Goal: Transaction & Acquisition: Purchase product/service

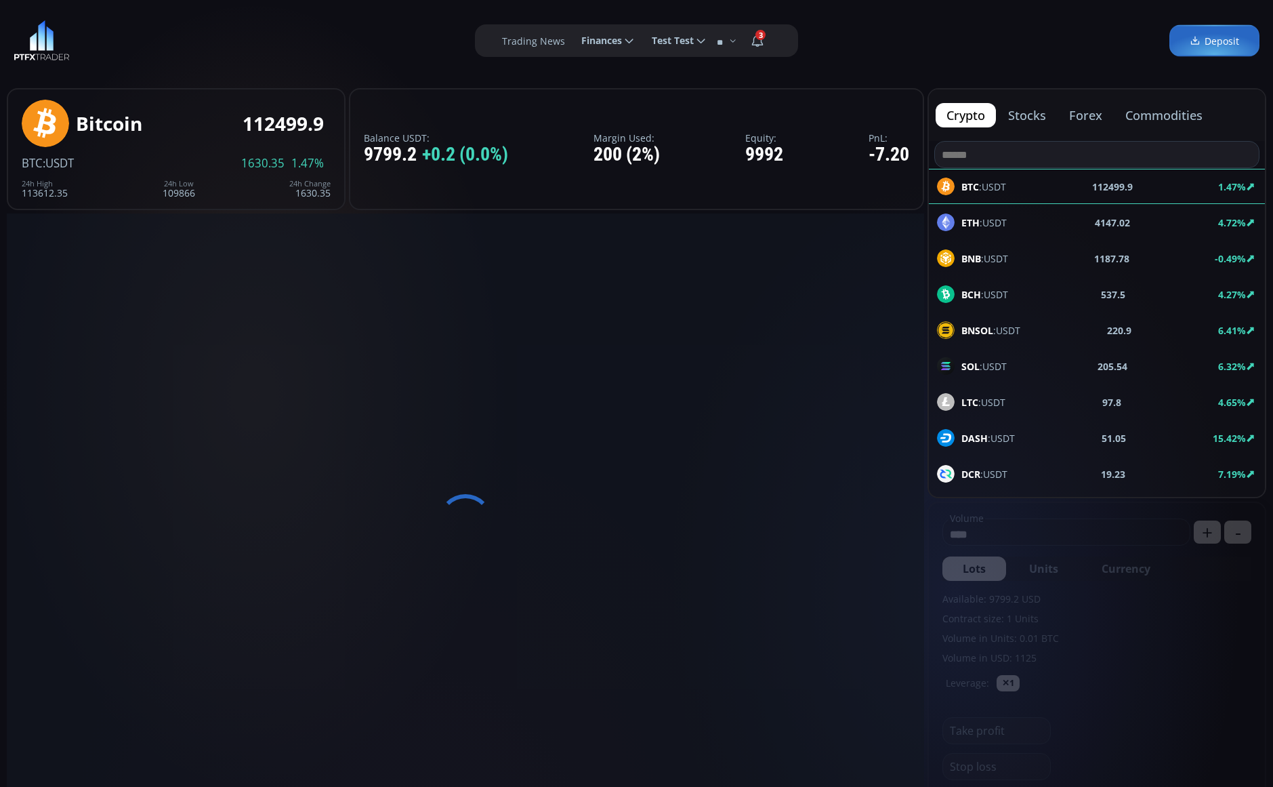
type input "********"
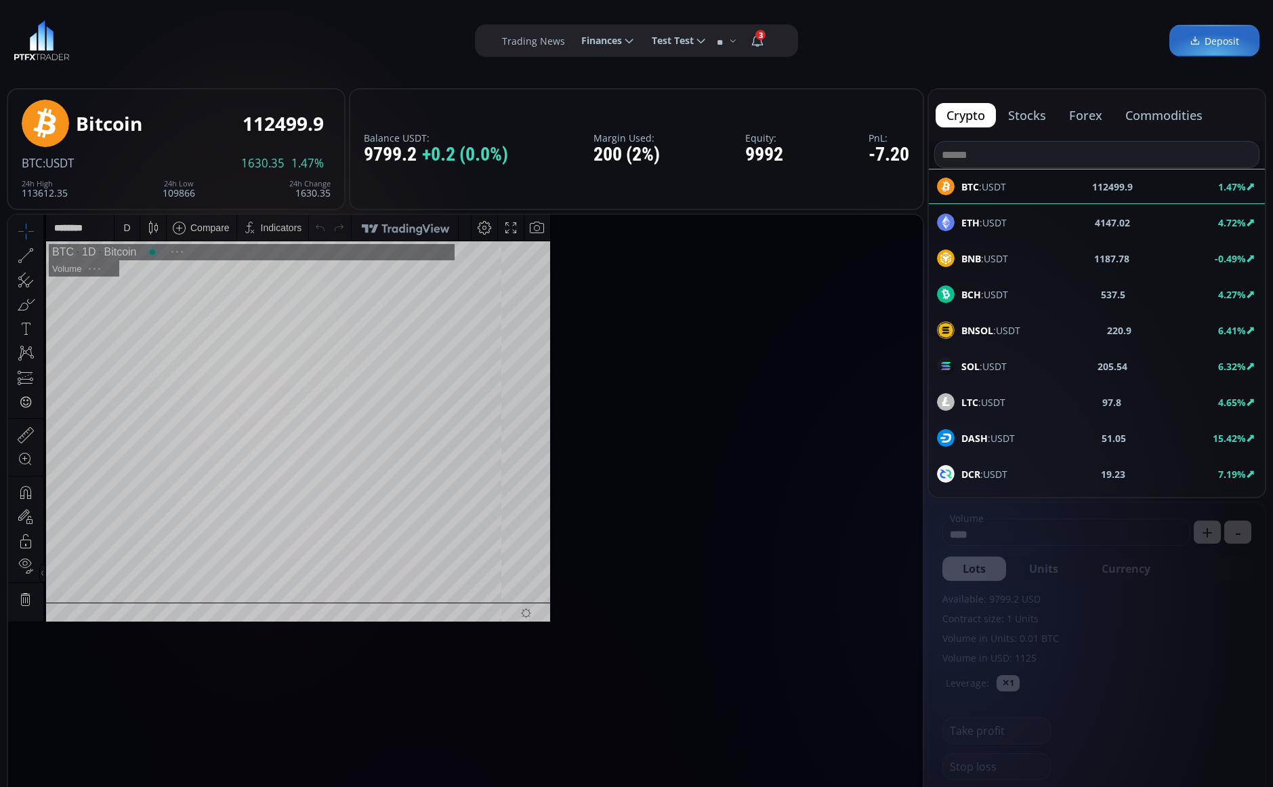
scroll to position [188, 0]
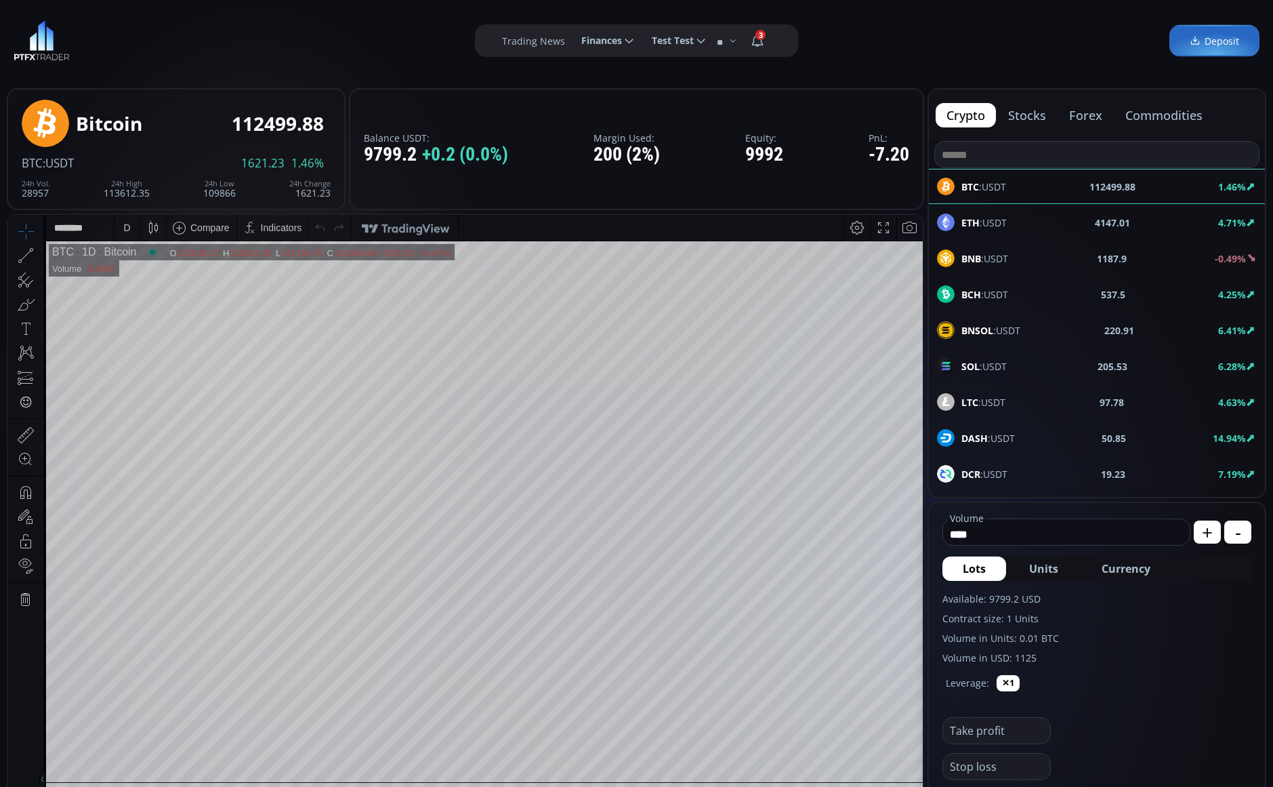
click at [1015, 113] on button "stocks" at bounding box center [1028, 115] width 60 height 24
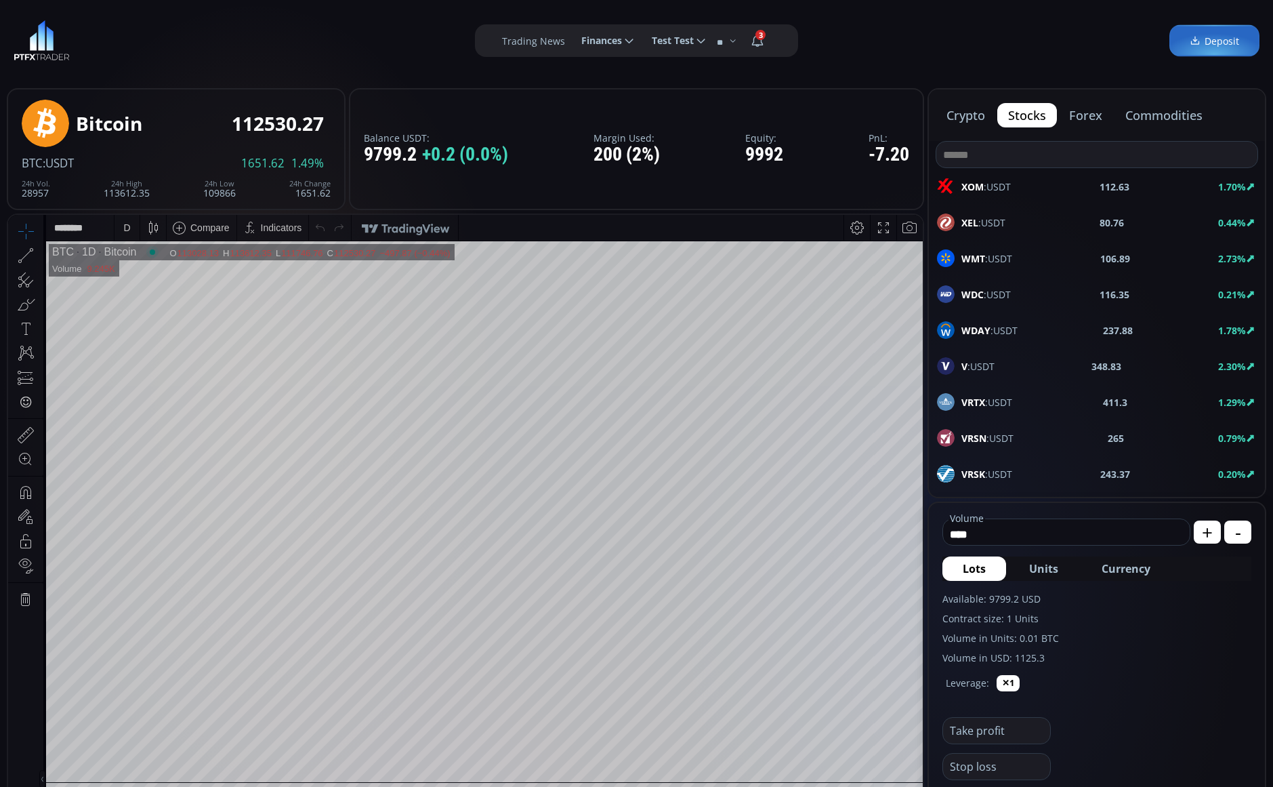
click at [1067, 114] on button "forex" at bounding box center [1086, 115] width 55 height 24
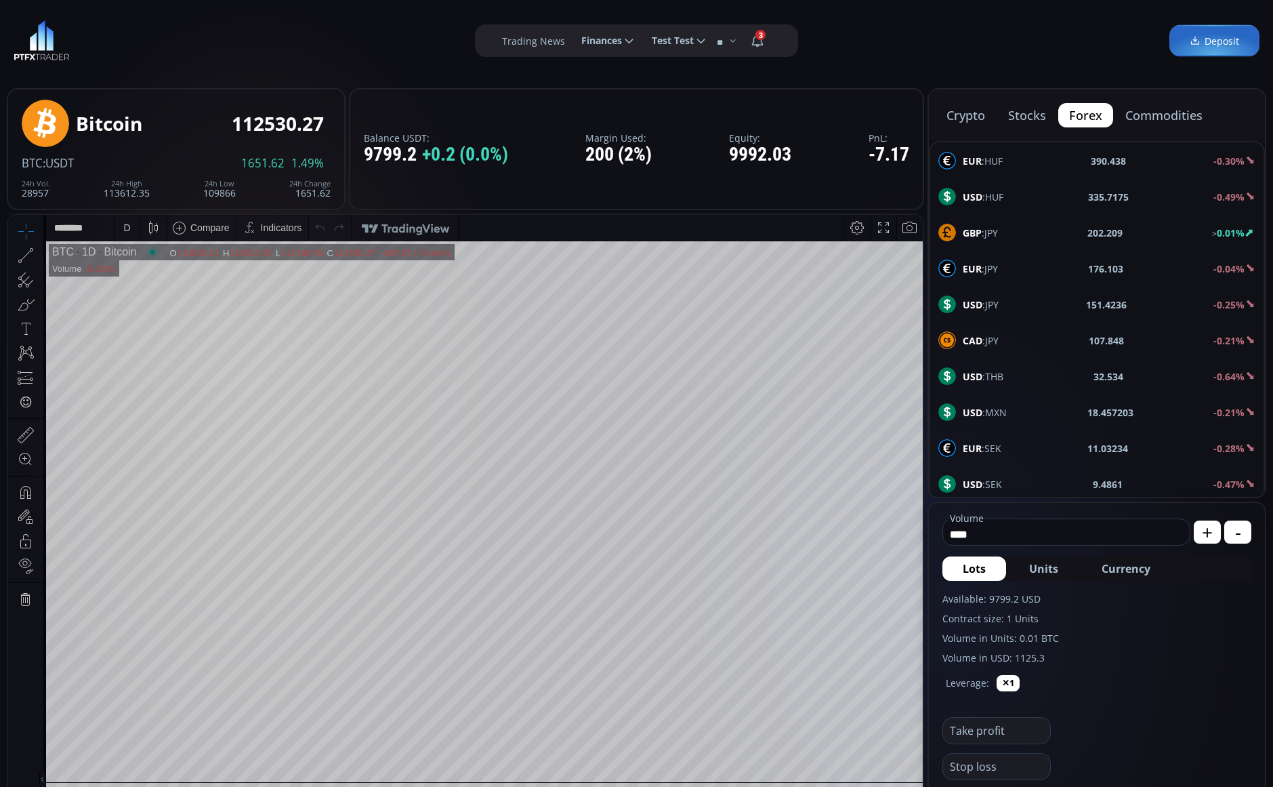
click at [1170, 114] on button "commodities" at bounding box center [1164, 115] width 99 height 24
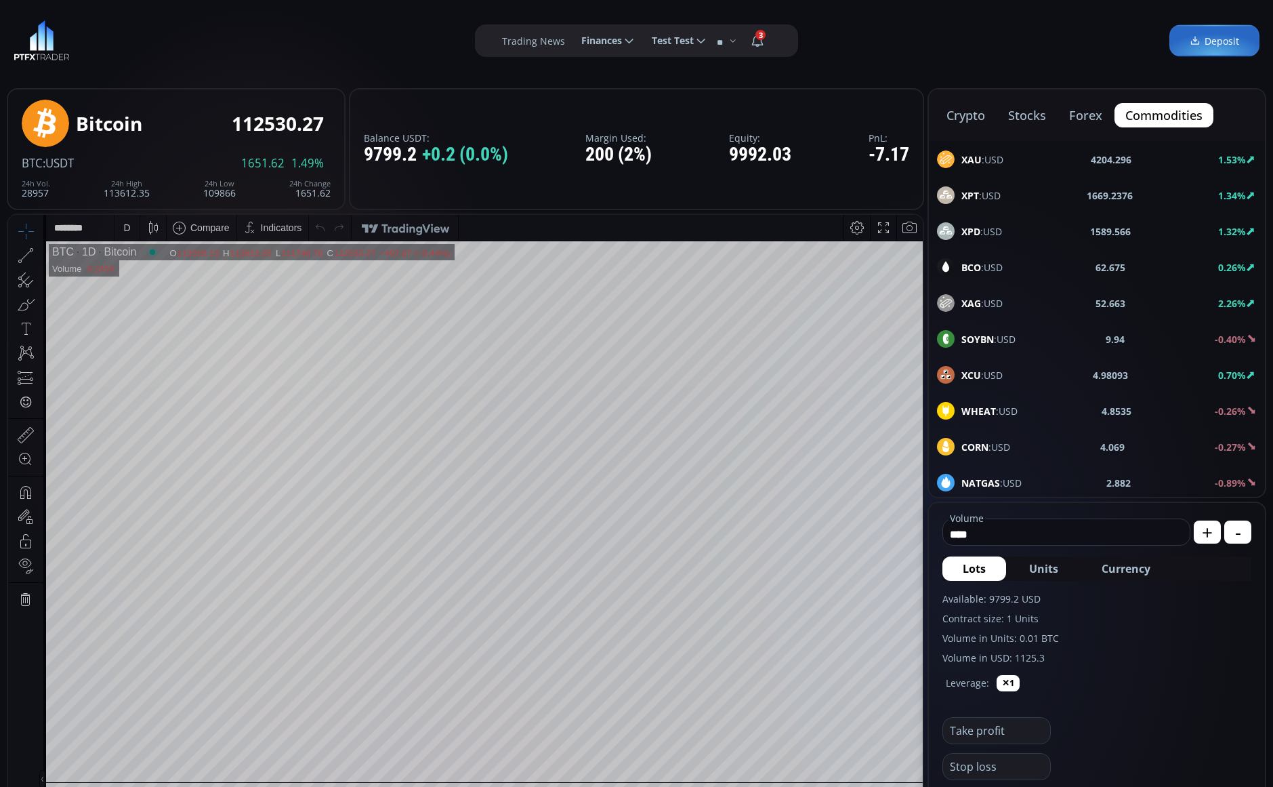
click at [957, 123] on button "crypto" at bounding box center [966, 115] width 60 height 24
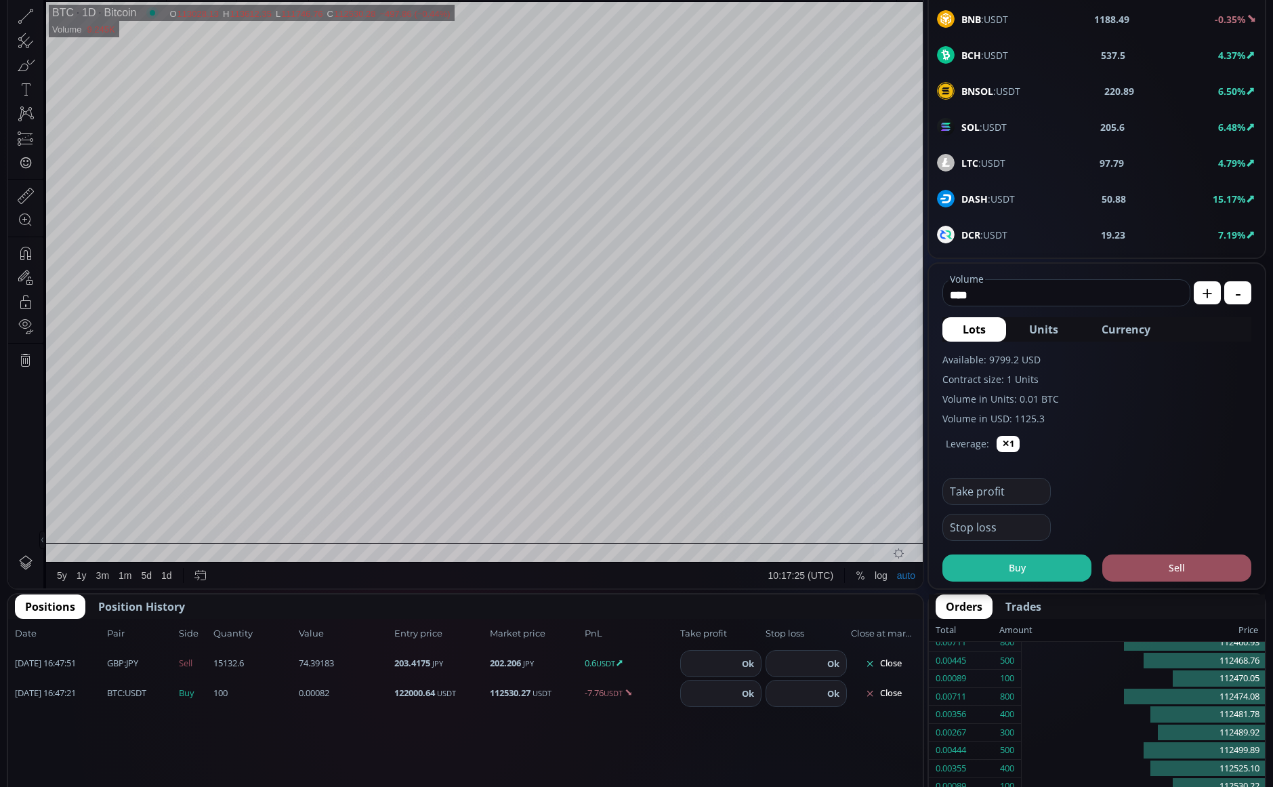
scroll to position [418, 0]
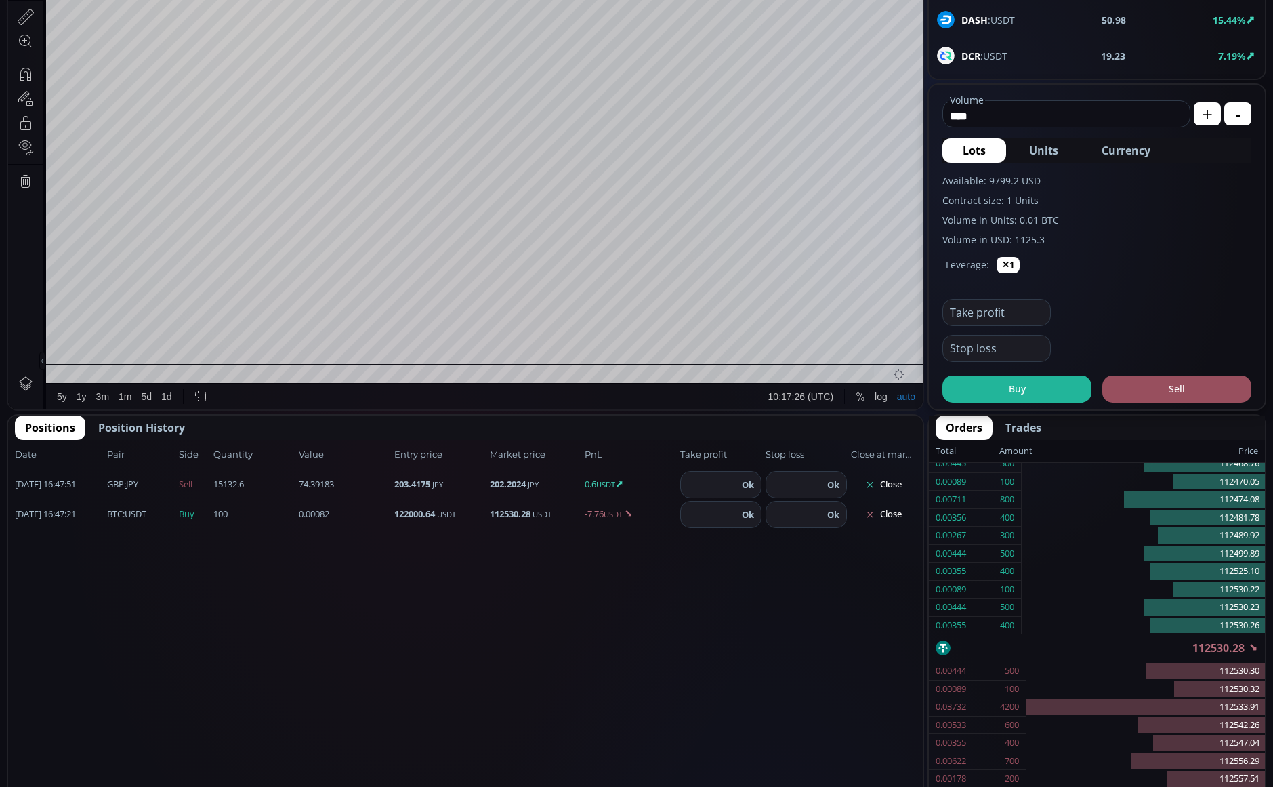
click at [158, 438] on button "Position History" at bounding box center [141, 427] width 107 height 24
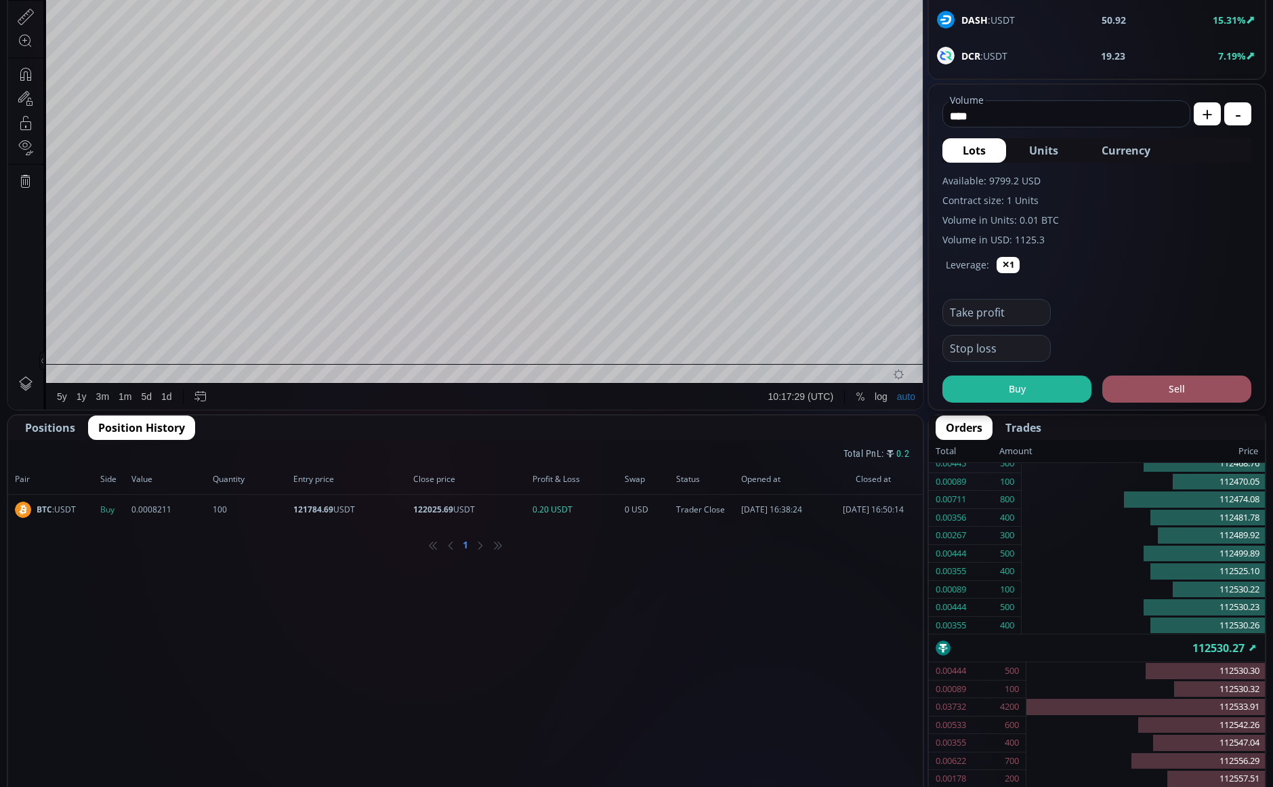
click at [49, 422] on span "Positions" at bounding box center [50, 428] width 50 height 16
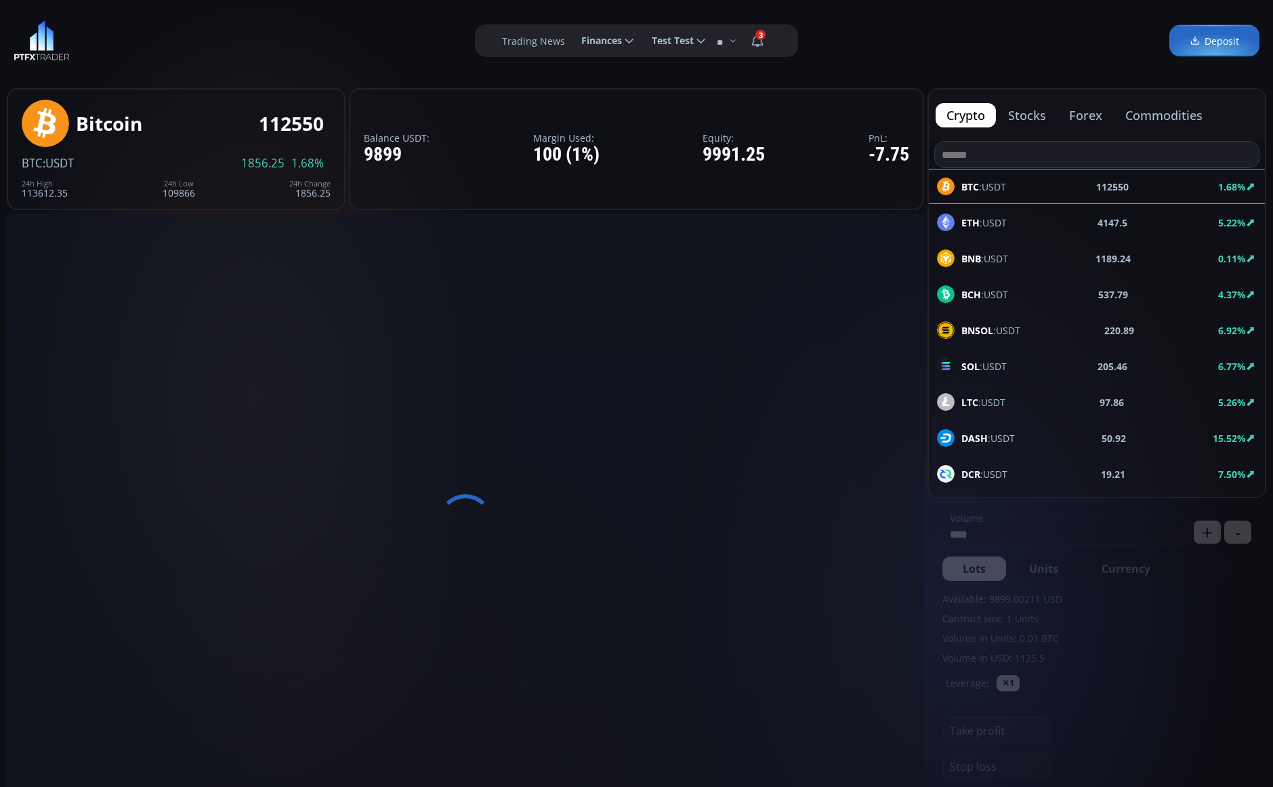
click at [611, 48] on span "Finances" at bounding box center [597, 40] width 50 height 27
click at [571, 48] on input "********" at bounding box center [571, 41] width 0 height 14
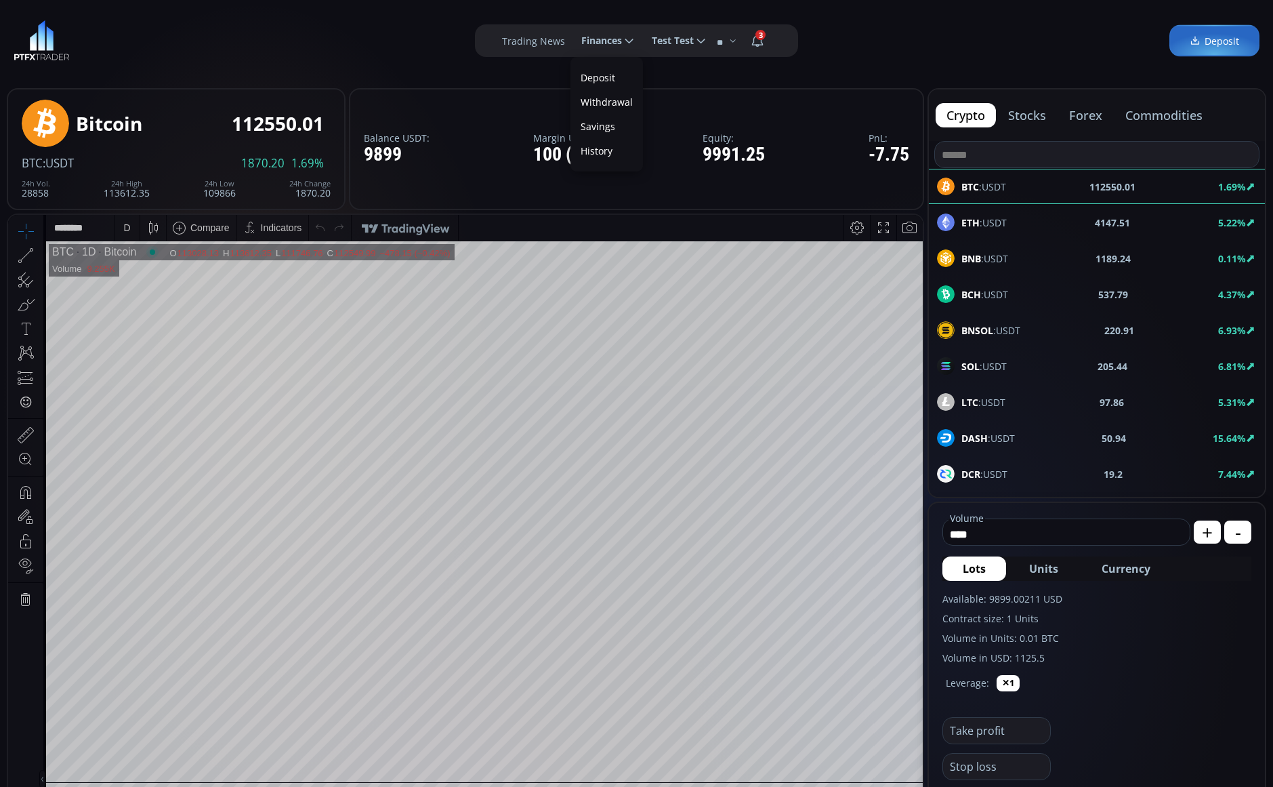
click at [610, 70] on link "Deposit" at bounding box center [607, 77] width 66 height 21
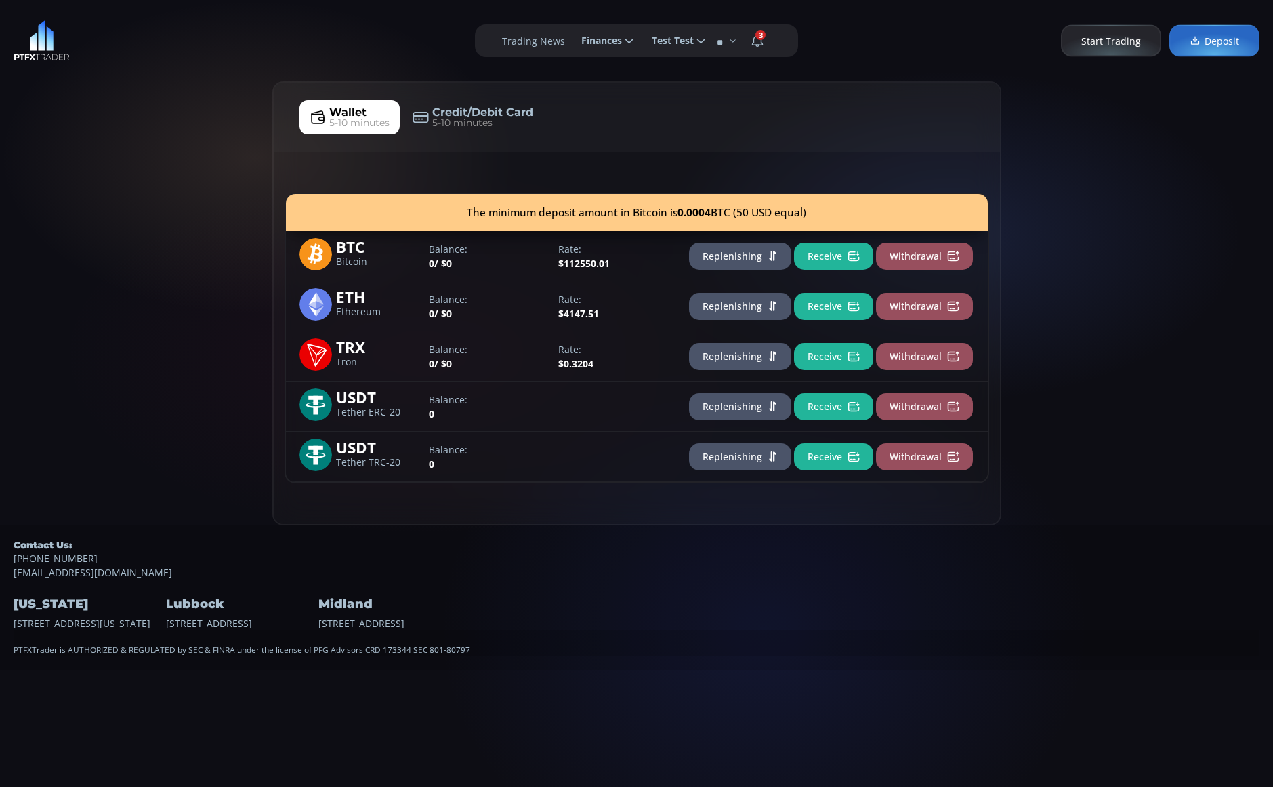
click at [449, 110] on span "Credit/Debit Card" at bounding box center [482, 112] width 101 height 16
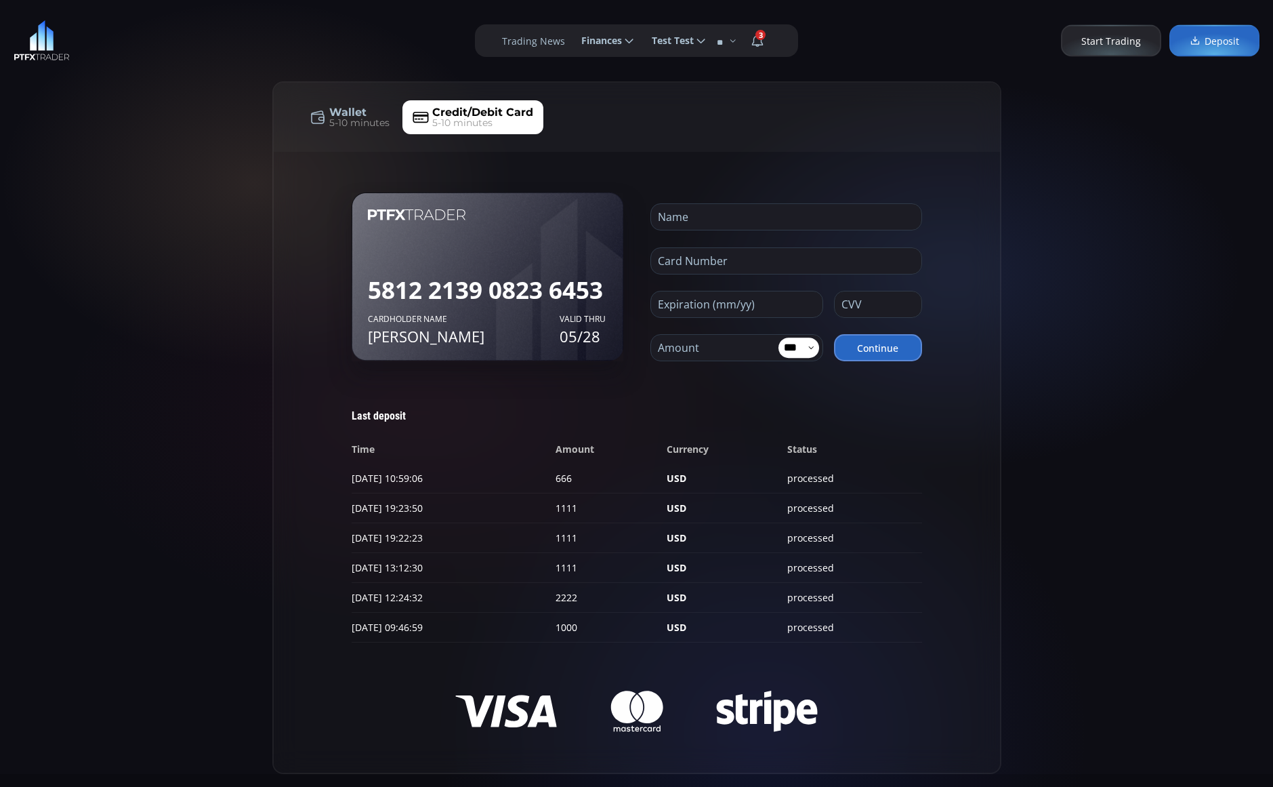
click at [367, 117] on span "5-10 minutes" at bounding box center [359, 123] width 60 height 14
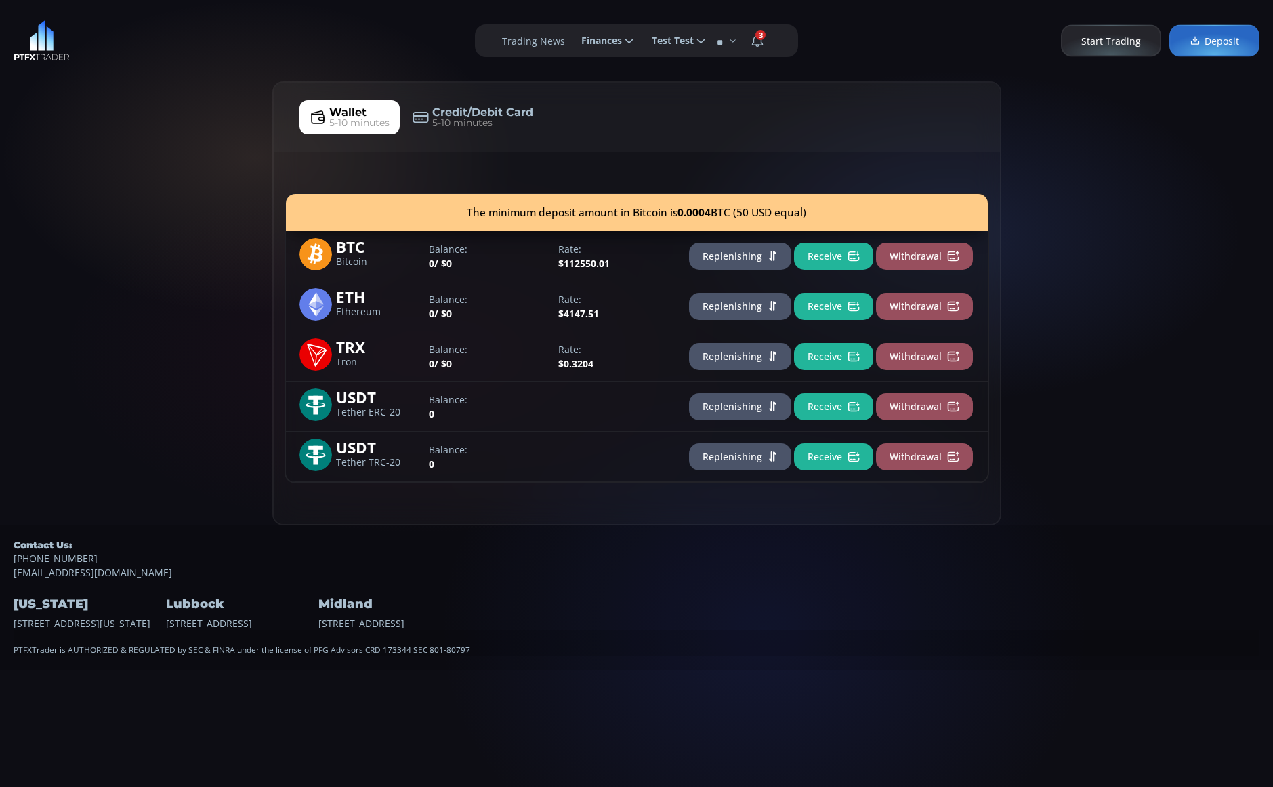
click at [450, 121] on span "5-10 minutes" at bounding box center [462, 123] width 60 height 14
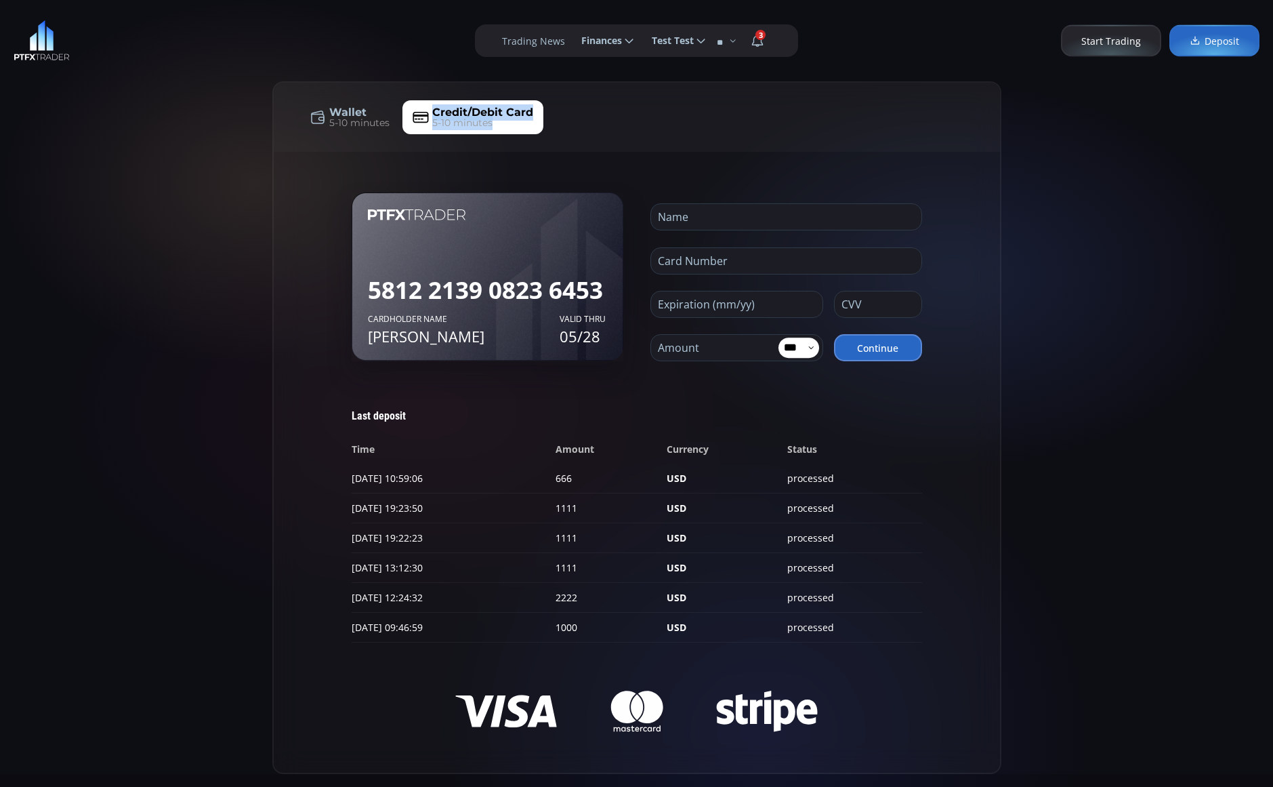
click at [817, 140] on div "Wallet 5-10 minutes Credit/Debit Card 5-10 minutes" at bounding box center [637, 117] width 727 height 69
